Goal: Information Seeking & Learning: Learn about a topic

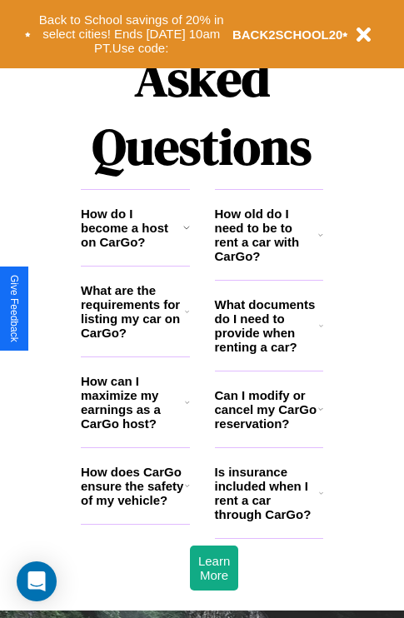
scroll to position [2019, 0]
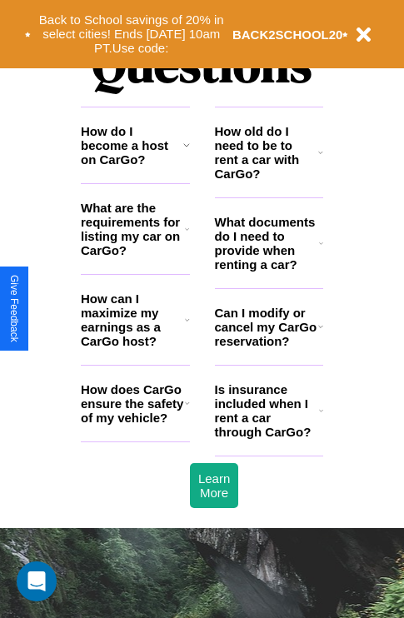
click at [321, 417] on icon at bounding box center [321, 410] width 4 height 13
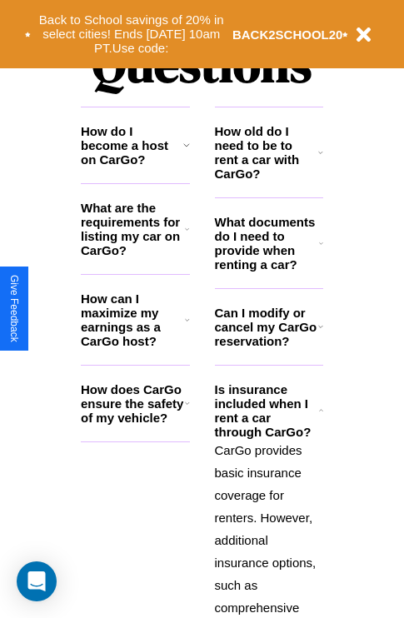
click at [186, 152] on icon at bounding box center [186, 144] width 7 height 13
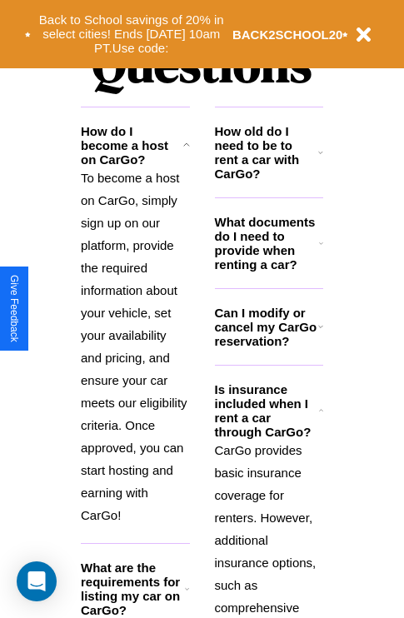
click at [135, 600] on h3 "What are the requirements for listing my car on CarGo?" at bounding box center [133, 589] width 104 height 57
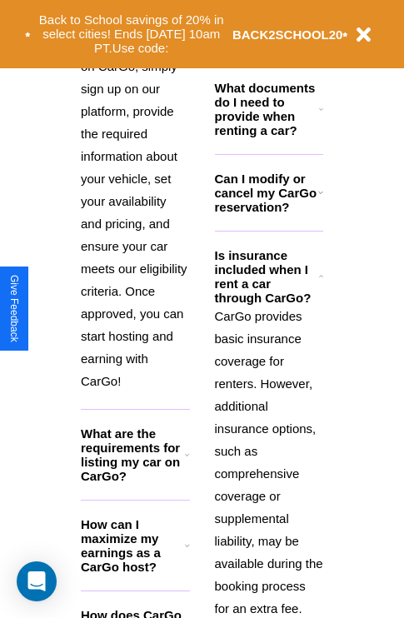
click at [135, 572] on h3 "How can I maximize my earnings as a CarGo host?" at bounding box center [133, 545] width 104 height 57
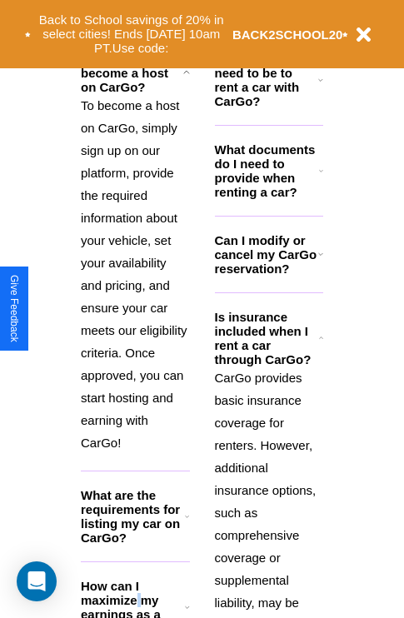
scroll to position [2091, 0]
